Goal: Navigation & Orientation: Find specific page/section

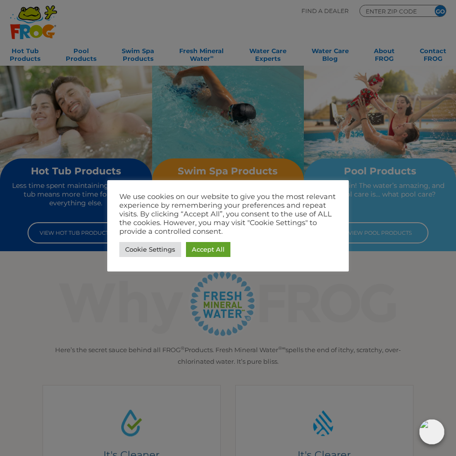
click at [94, 152] on div at bounding box center [228, 228] width 456 height 456
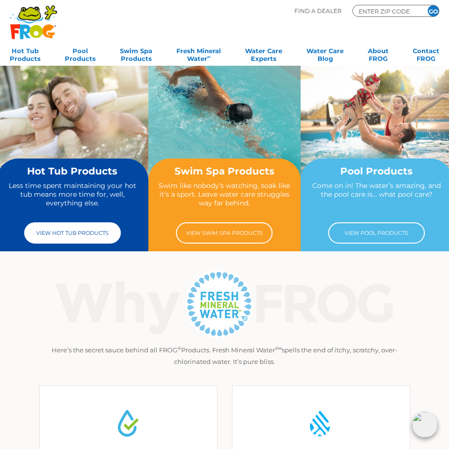
click at [81, 230] on link "View Hot Tub Products" at bounding box center [72, 232] width 97 height 21
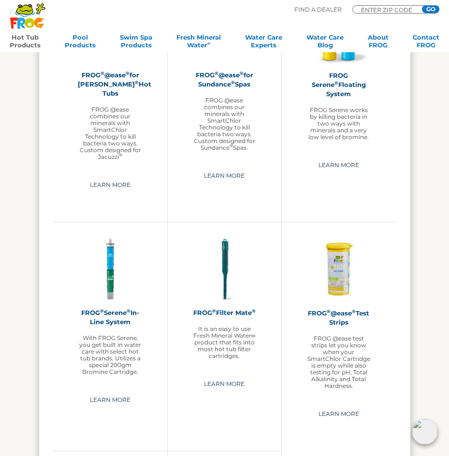
scroll to position [1159, 0]
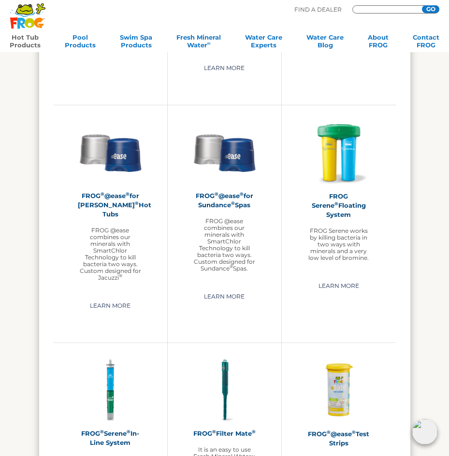
click at [378, 8] on input "Zip Code Form" at bounding box center [389, 9] width 58 height 5
type input "49203"
click at [422, 5] on input "GO" at bounding box center [430, 9] width 17 height 8
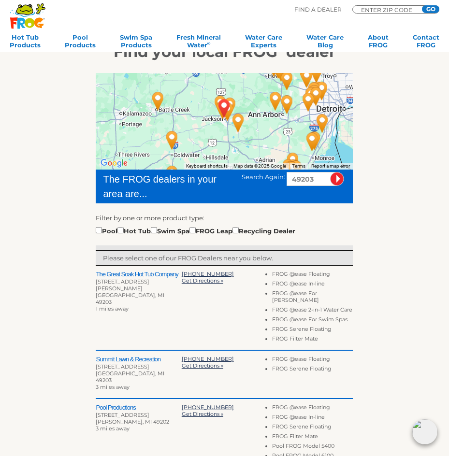
scroll to position [97, 0]
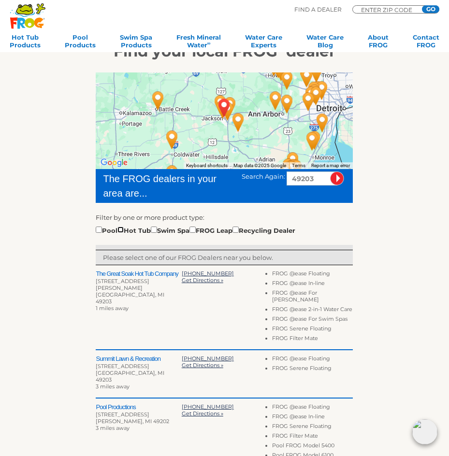
click at [124, 230] on input "checkbox" at bounding box center [120, 230] width 6 height 6
checkbox input "true"
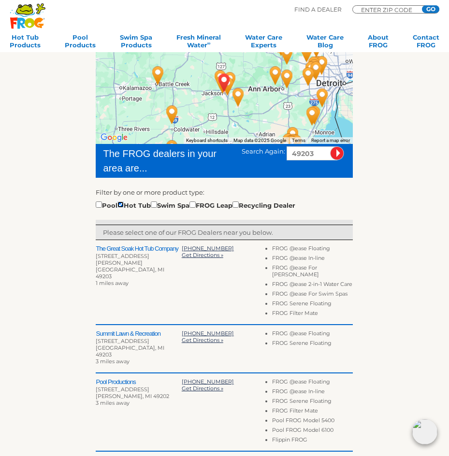
scroll to position [193, 0]
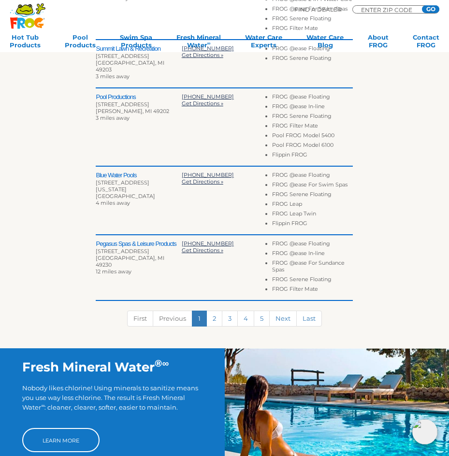
scroll to position [411, 0]
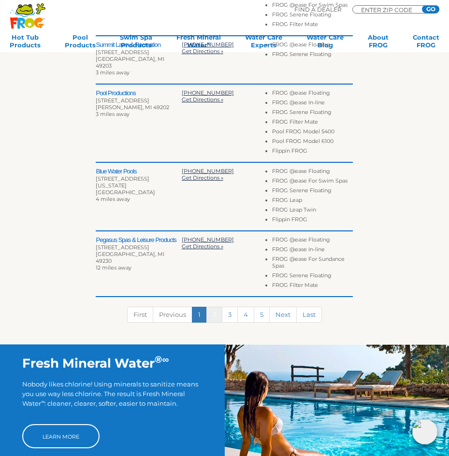
click at [215, 312] on link "2" at bounding box center [214, 315] width 16 height 16
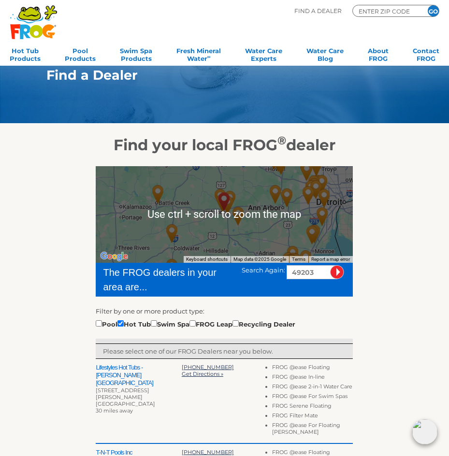
scroll to position [0, 0]
